Goal: Task Accomplishment & Management: Manage account settings

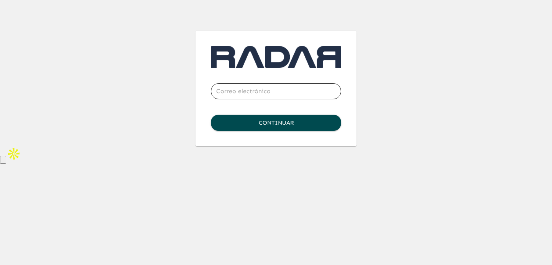
click at [0, 146] on com-1password-button at bounding box center [0, 146] width 0 height 0
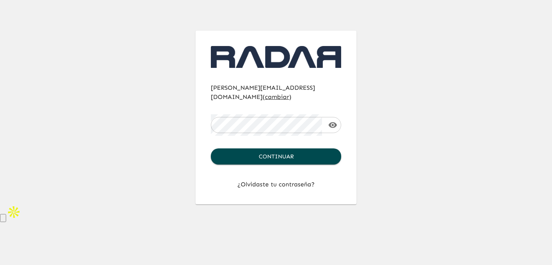
click at [341, 149] on div "[PERSON_NAME][EMAIL_ADDRESS][DOMAIN_NAME] ( cambiar ) ​ Continuar ¿Olvidaste tu…" at bounding box center [276, 118] width 161 height 174
click at [303, 148] on button "Continuar" at bounding box center [276, 156] width 130 height 16
